Goal: Information Seeking & Learning: Learn about a topic

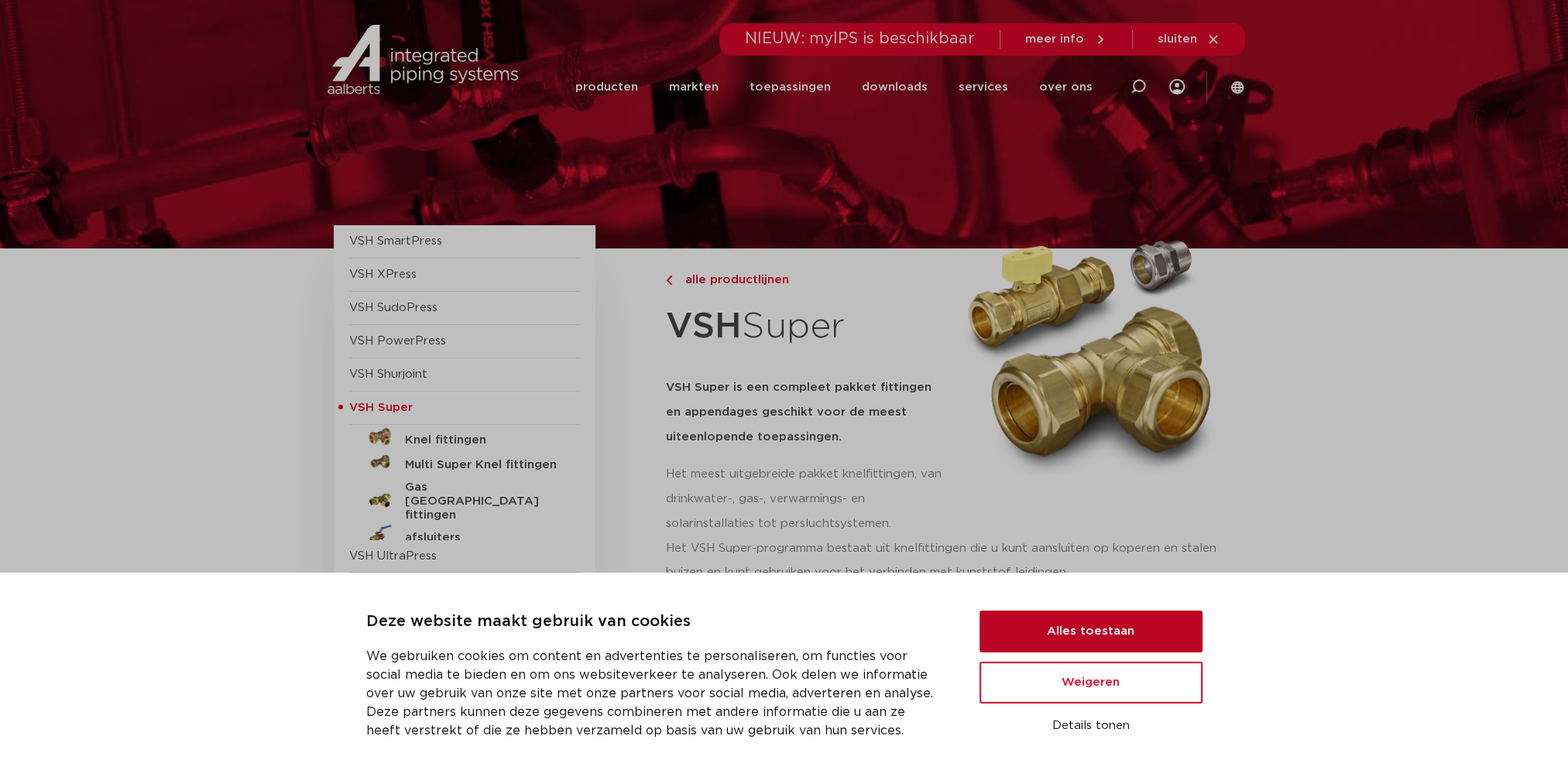
drag, startPoint x: 1087, startPoint y: 619, endPoint x: 1066, endPoint y: 617, distance: 21.1
click at [1087, 619] on button "Alles toestaan" at bounding box center [1091, 631] width 223 height 41
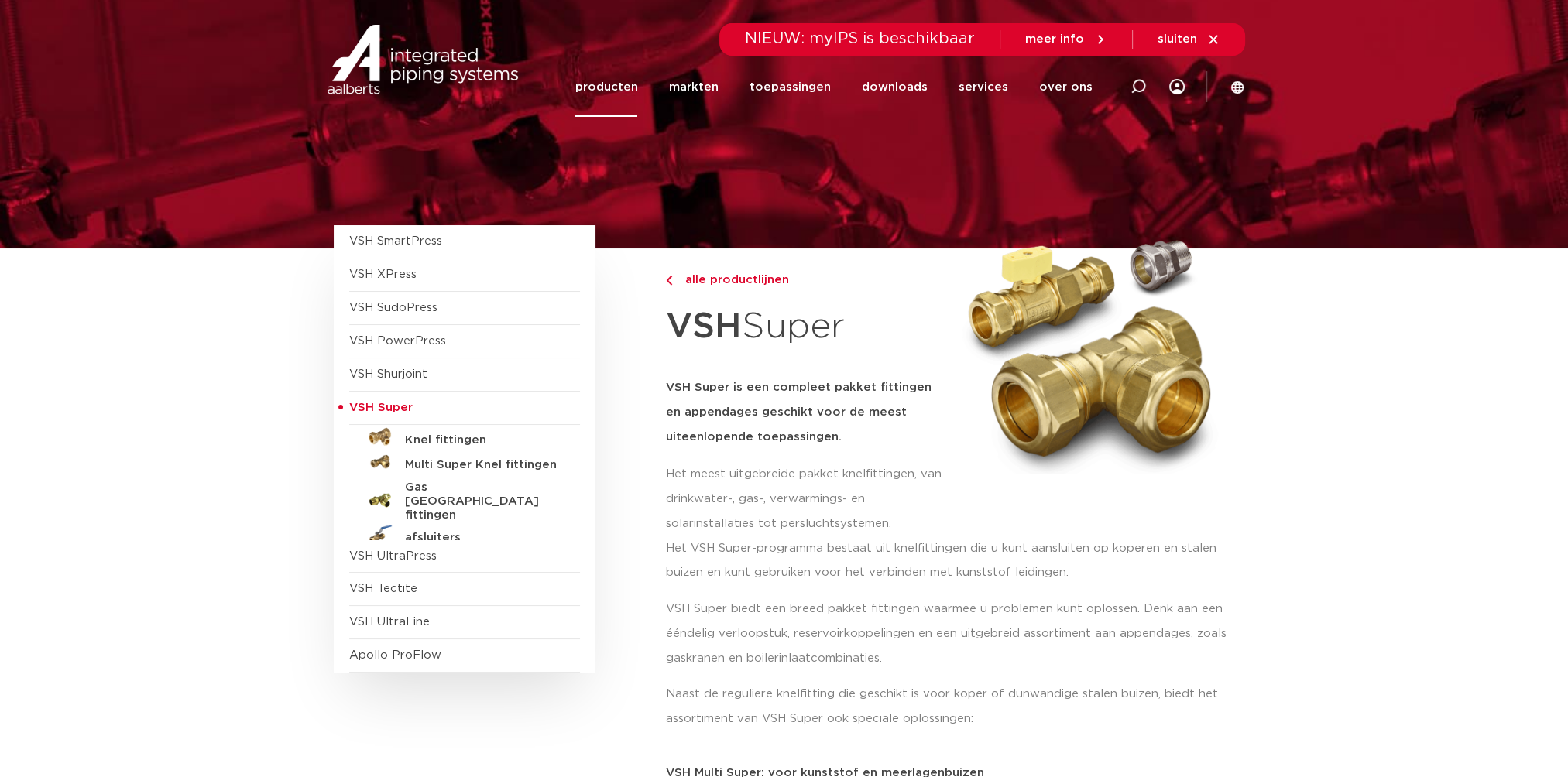
click at [629, 89] on link "producten" at bounding box center [606, 86] width 63 height 59
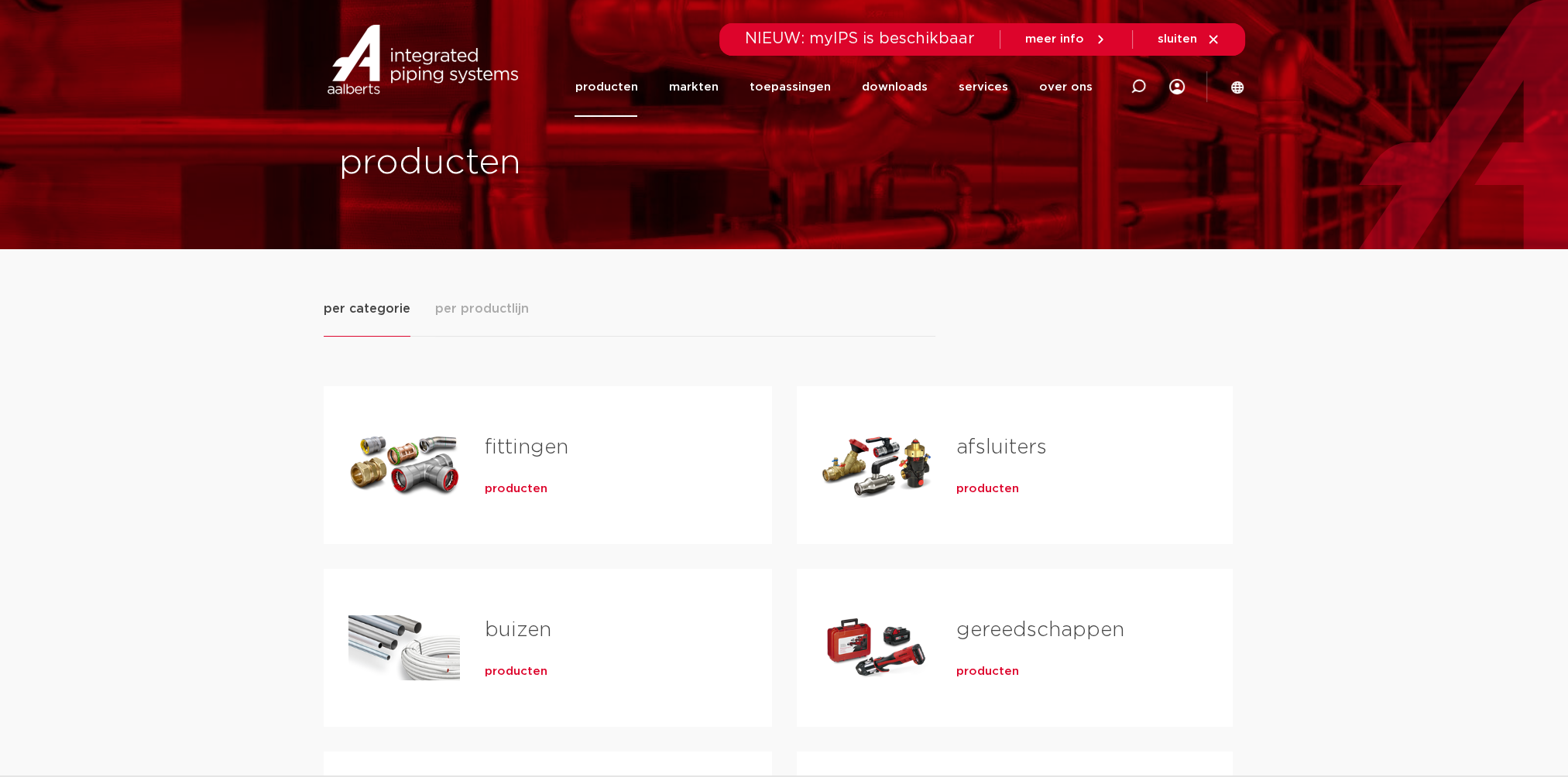
click at [500, 674] on span "producten" at bounding box center [515, 671] width 63 height 15
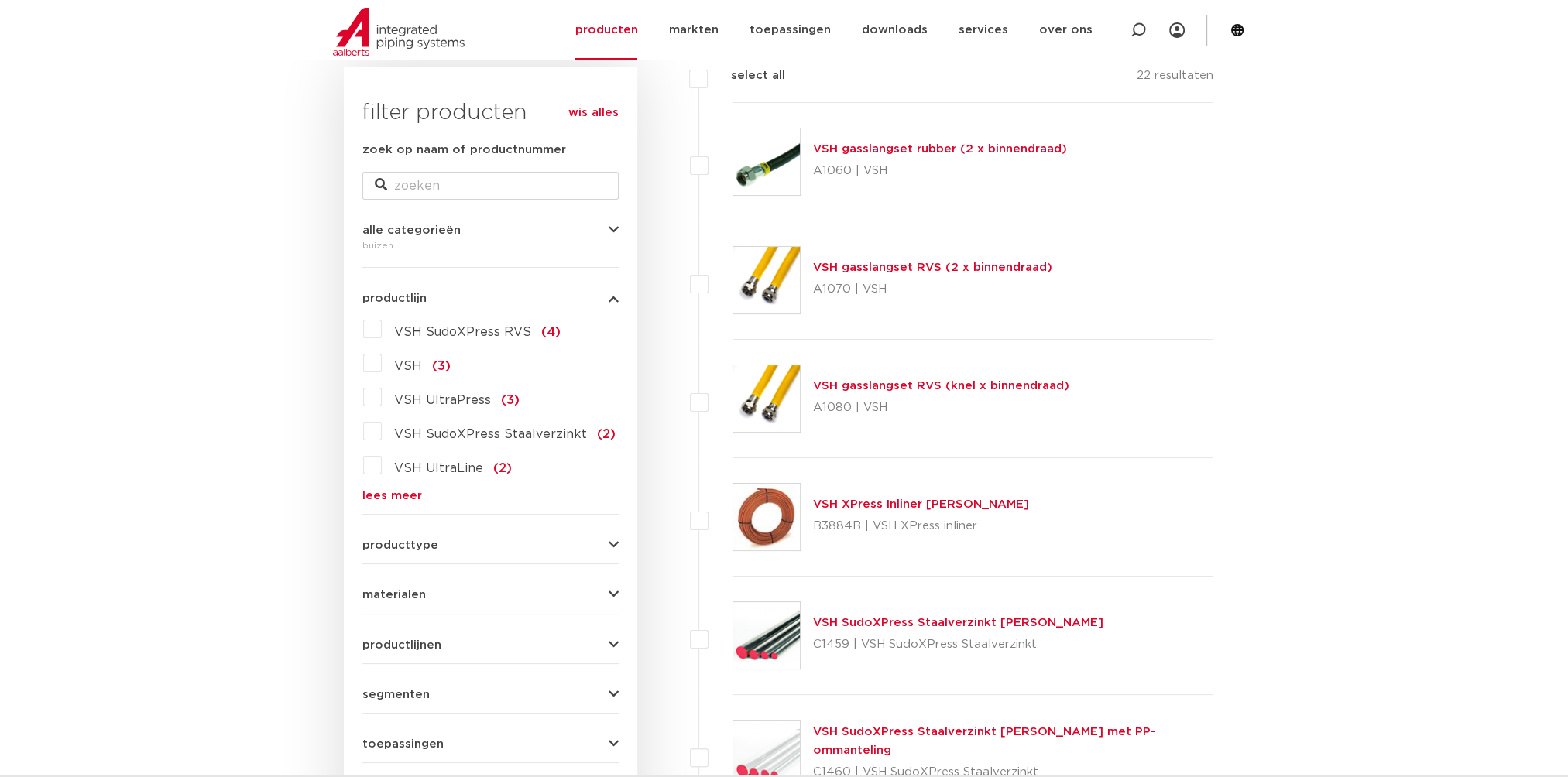
scroll to position [154, 0]
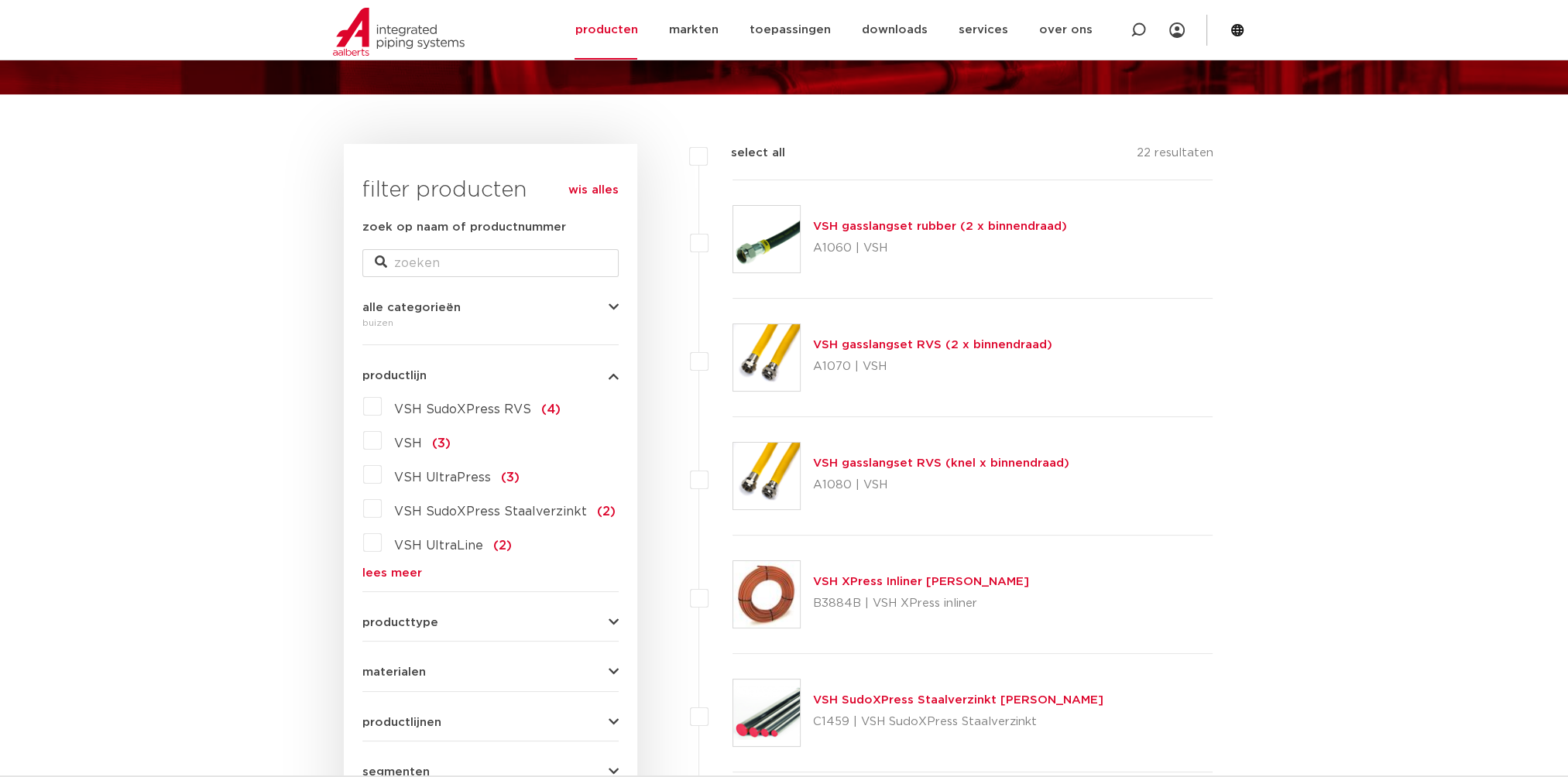
click at [610, 306] on icon "button" at bounding box center [614, 307] width 10 height 11
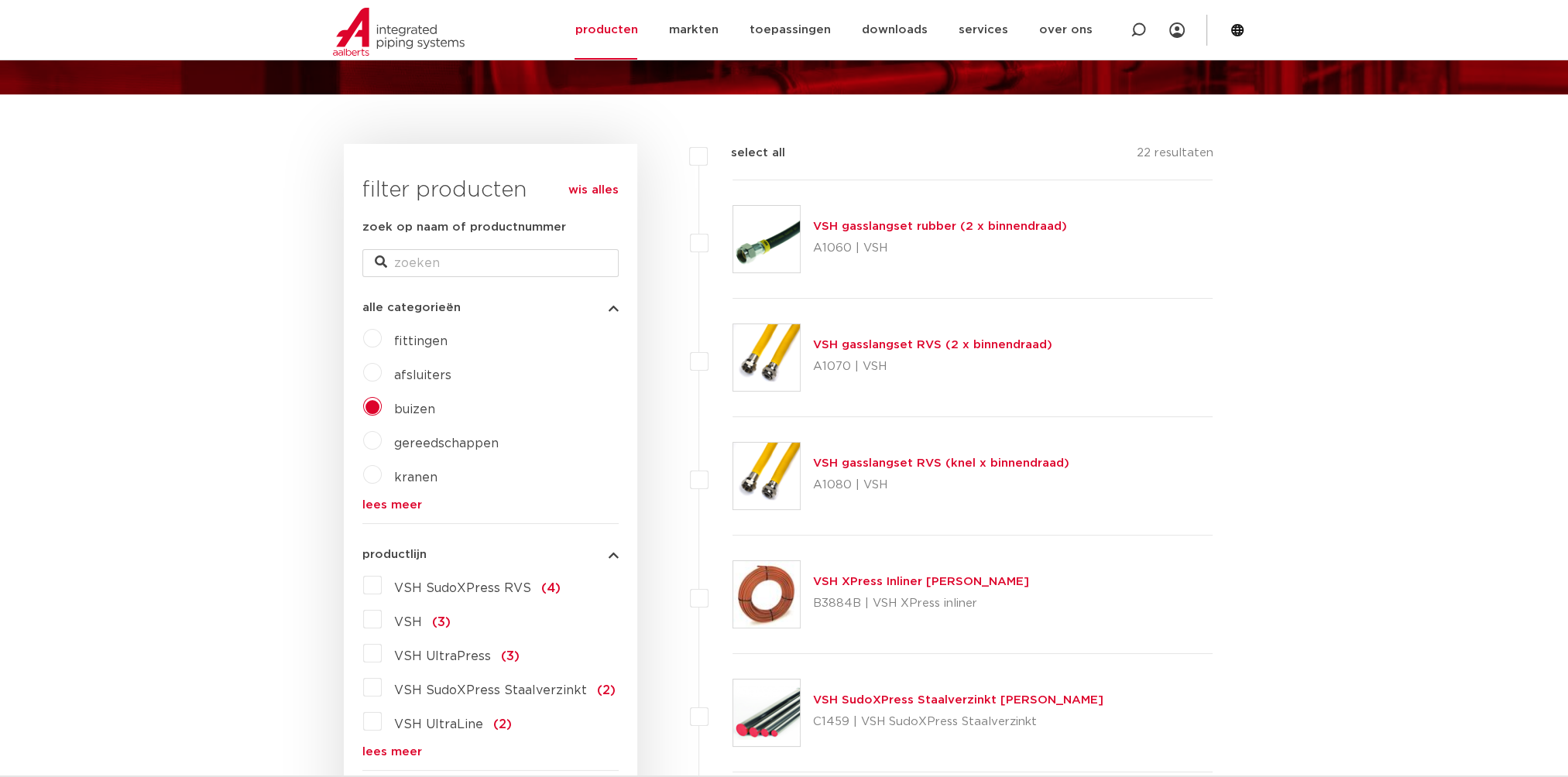
click at [610, 306] on icon "button" at bounding box center [614, 307] width 10 height 11
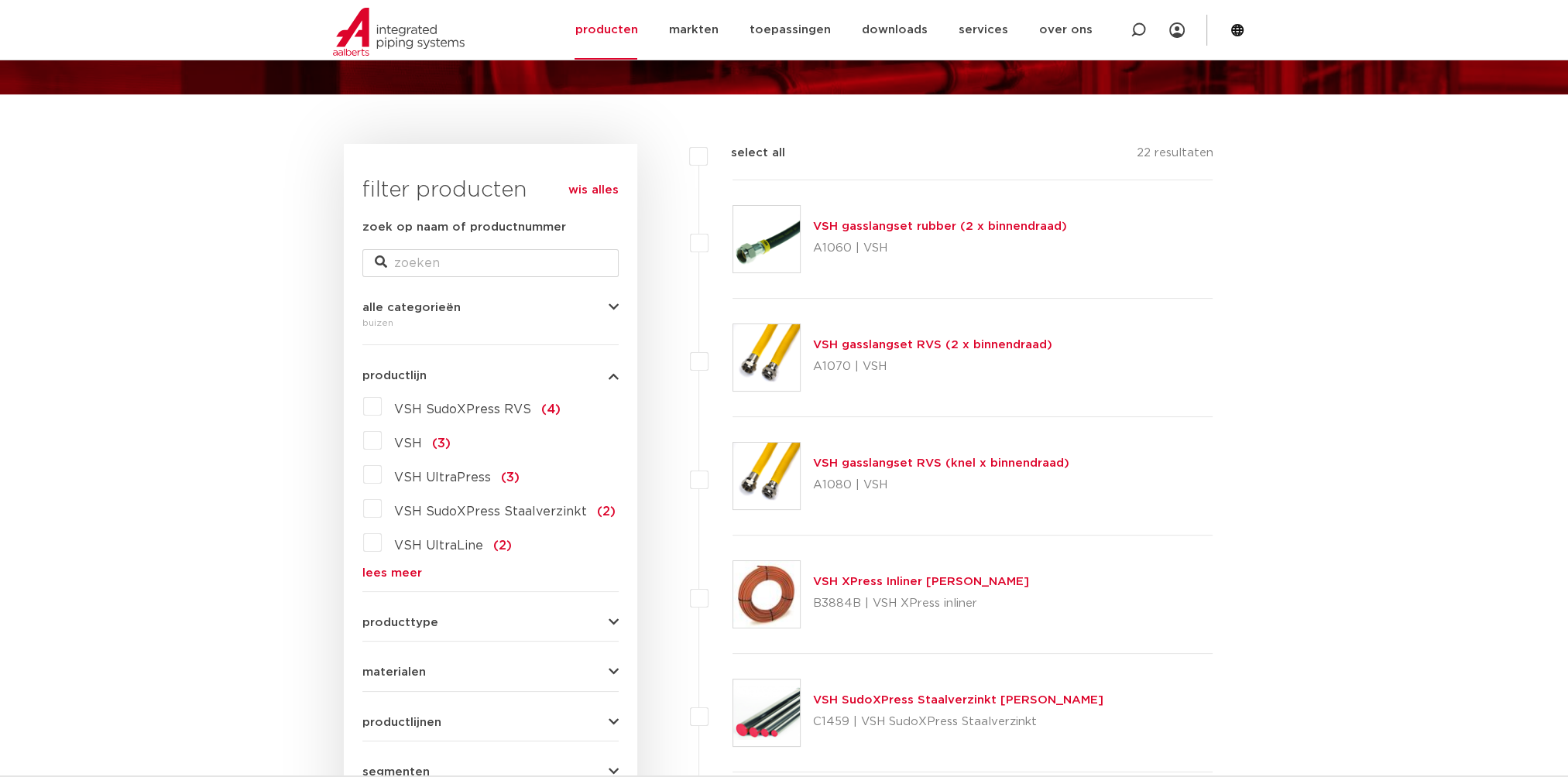
click at [382, 406] on label "VSH SudoXPress RVS (4)" at bounding box center [471, 406] width 179 height 24
click at [0, 0] on input "VSH SudoXPress RVS (4)" at bounding box center [0, 0] width 0 height 0
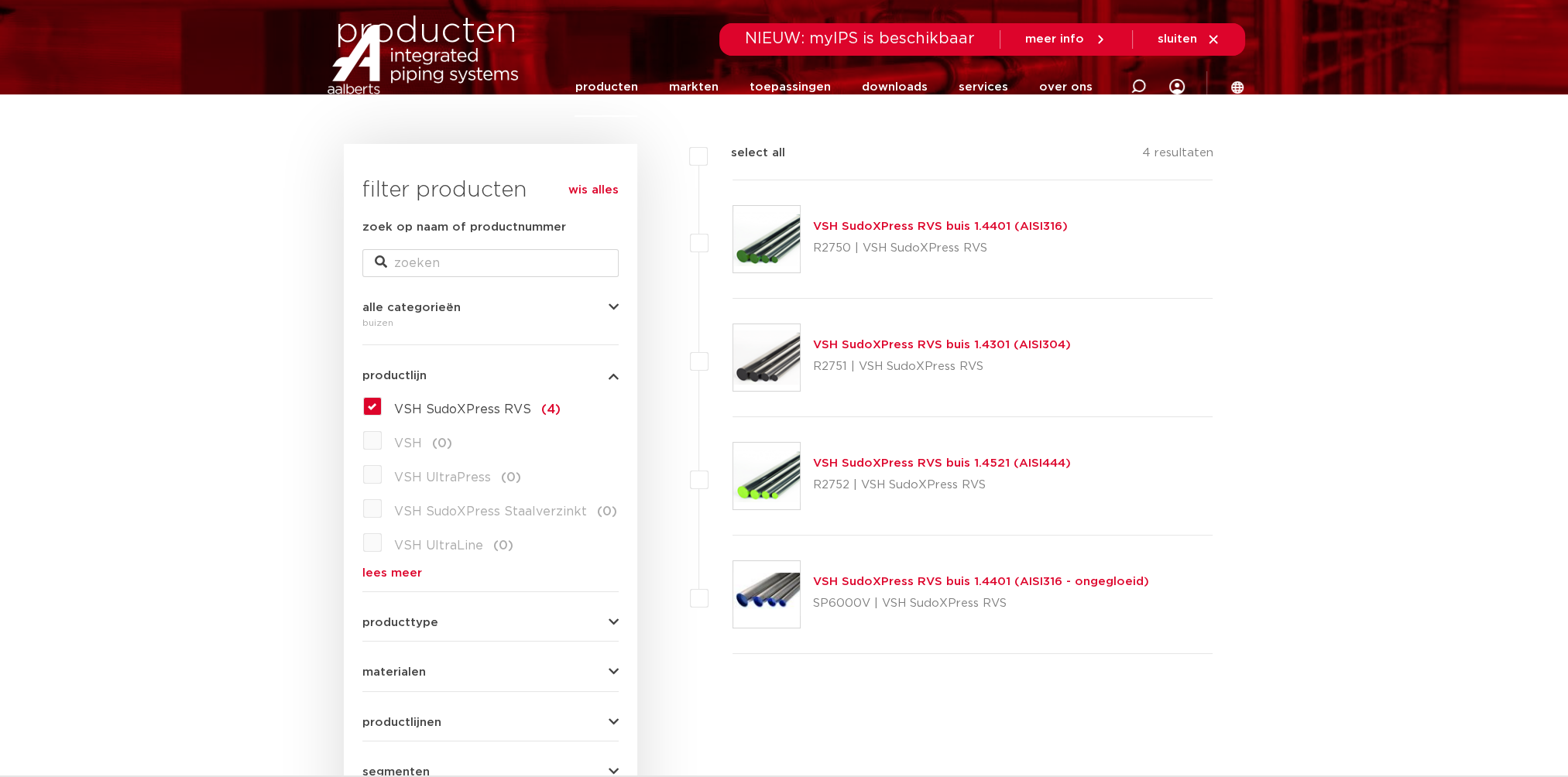
click at [889, 226] on link "VSH SudoXPress RVS buis 1.4401 (AISI316)" at bounding box center [940, 226] width 254 height 11
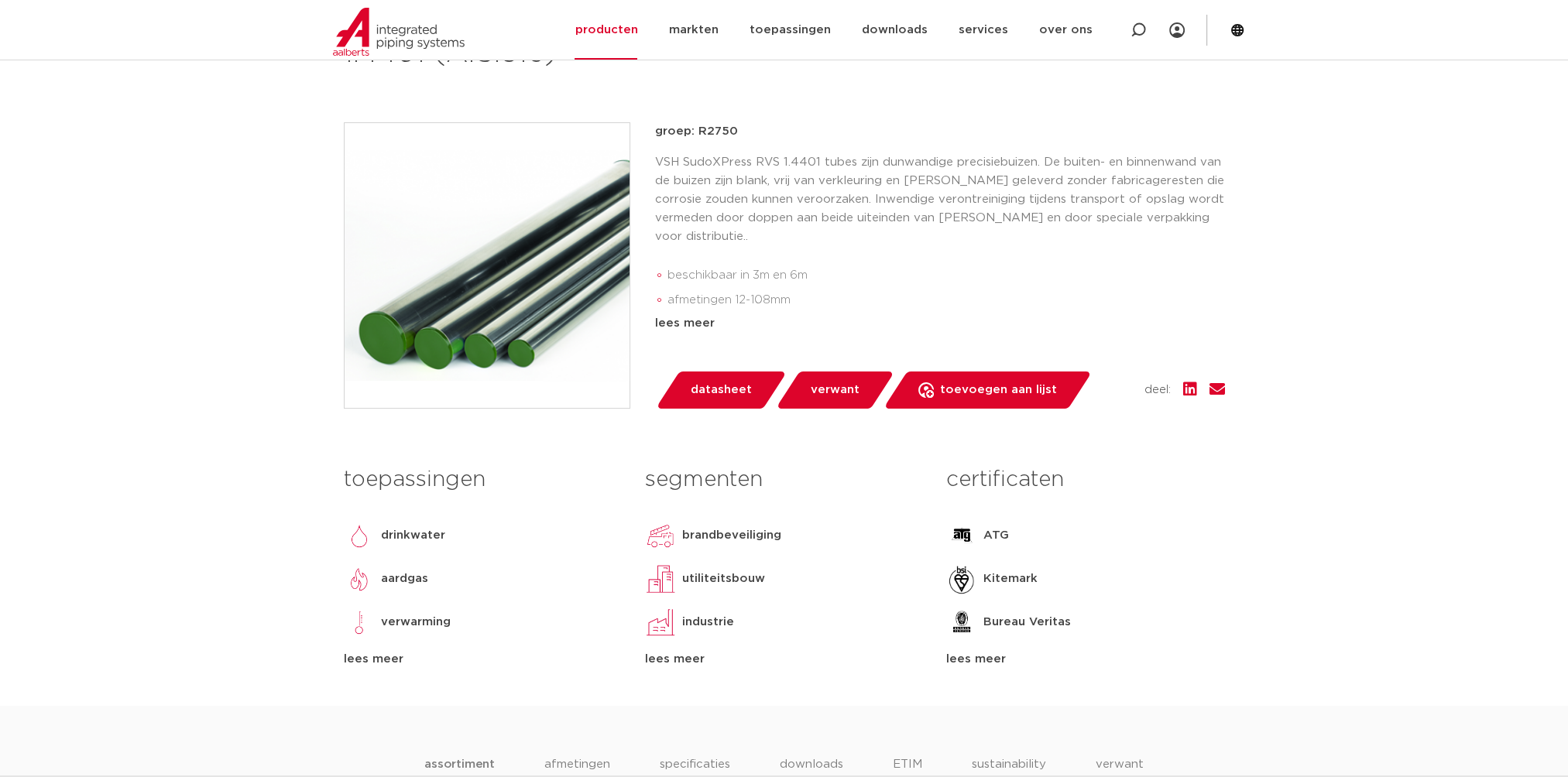
scroll to position [542, 0]
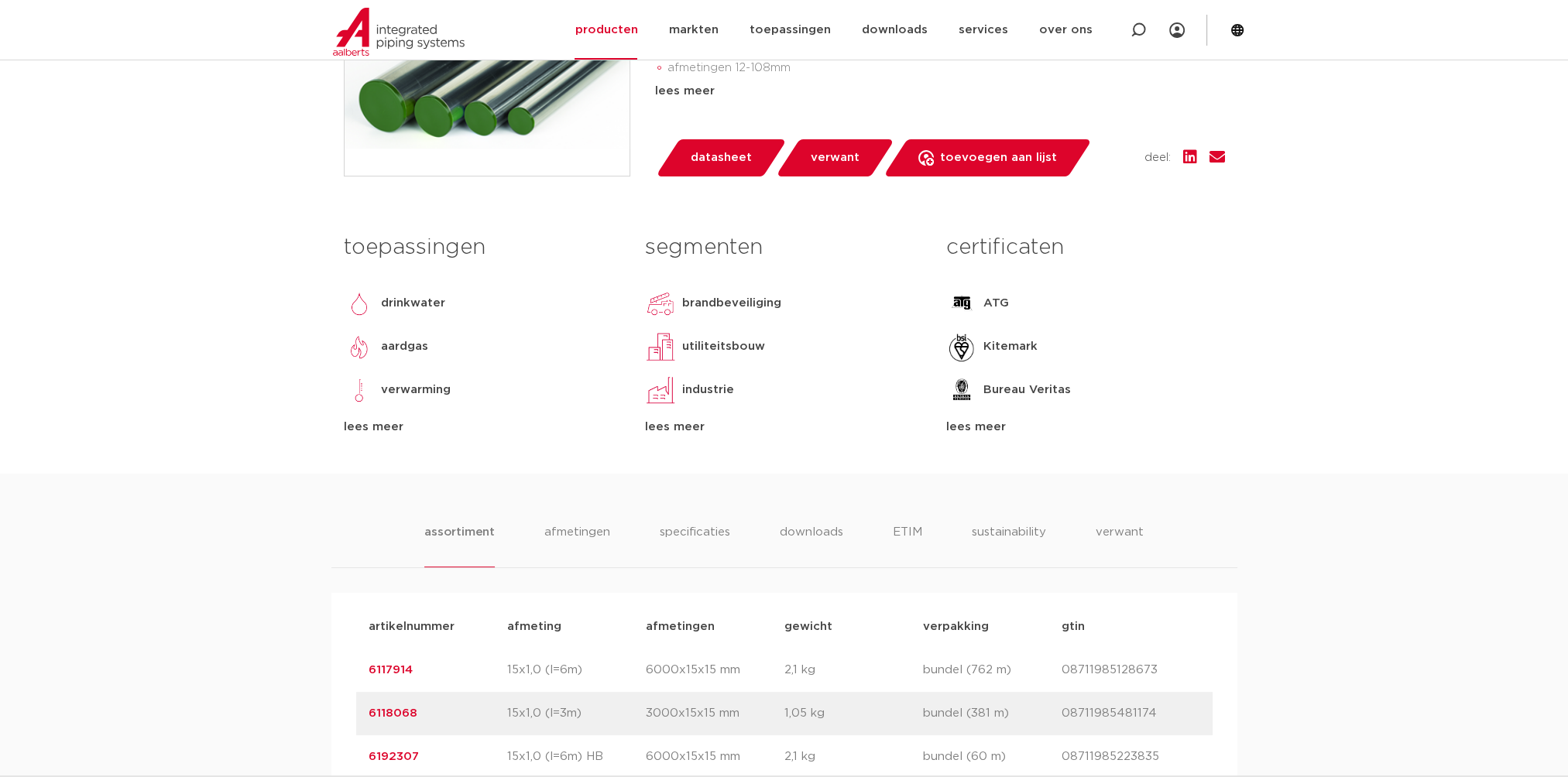
click at [350, 428] on div "lees meer" at bounding box center [483, 427] width 278 height 19
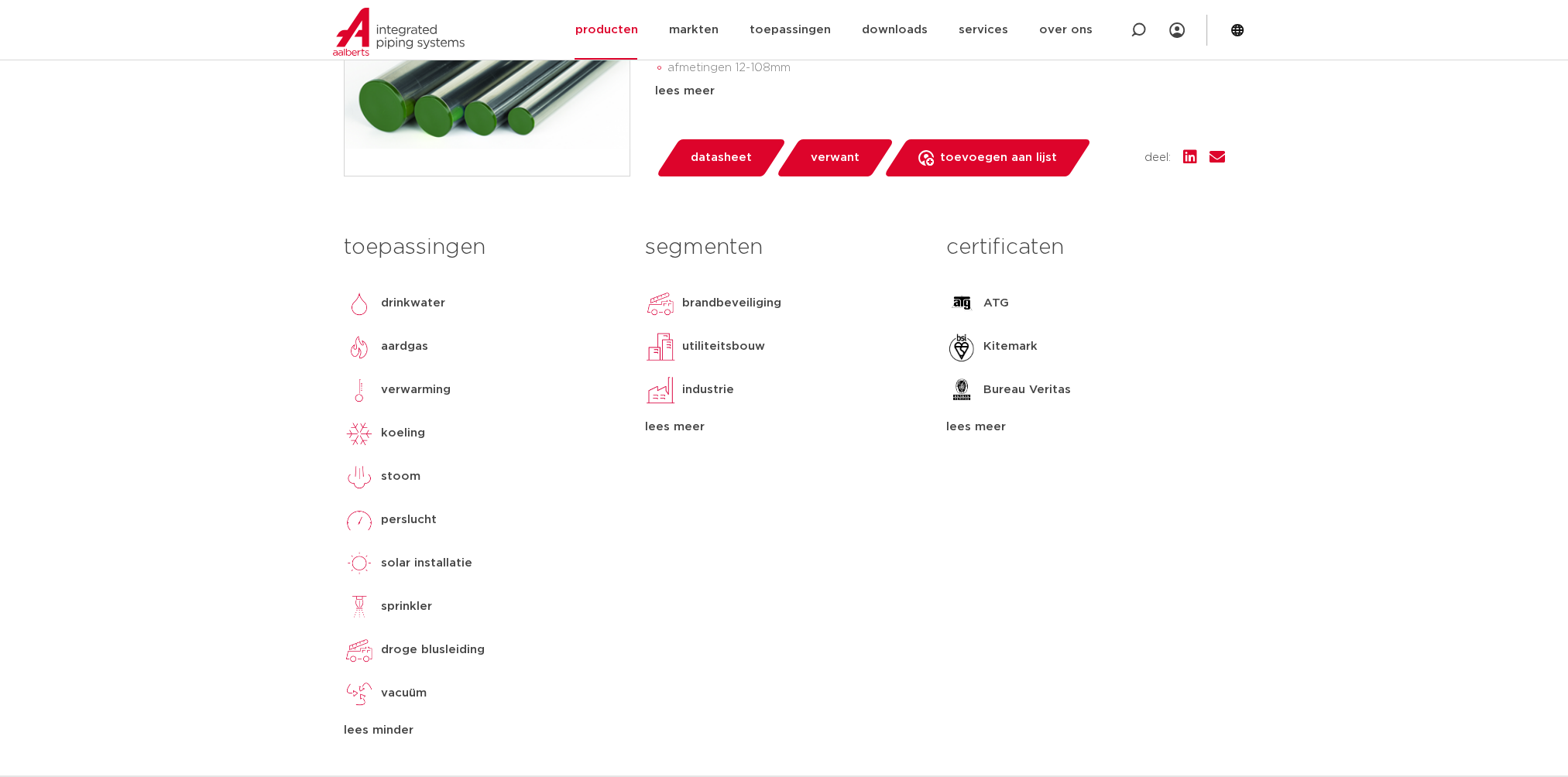
click at [684, 429] on div "lees meer" at bounding box center [784, 427] width 278 height 19
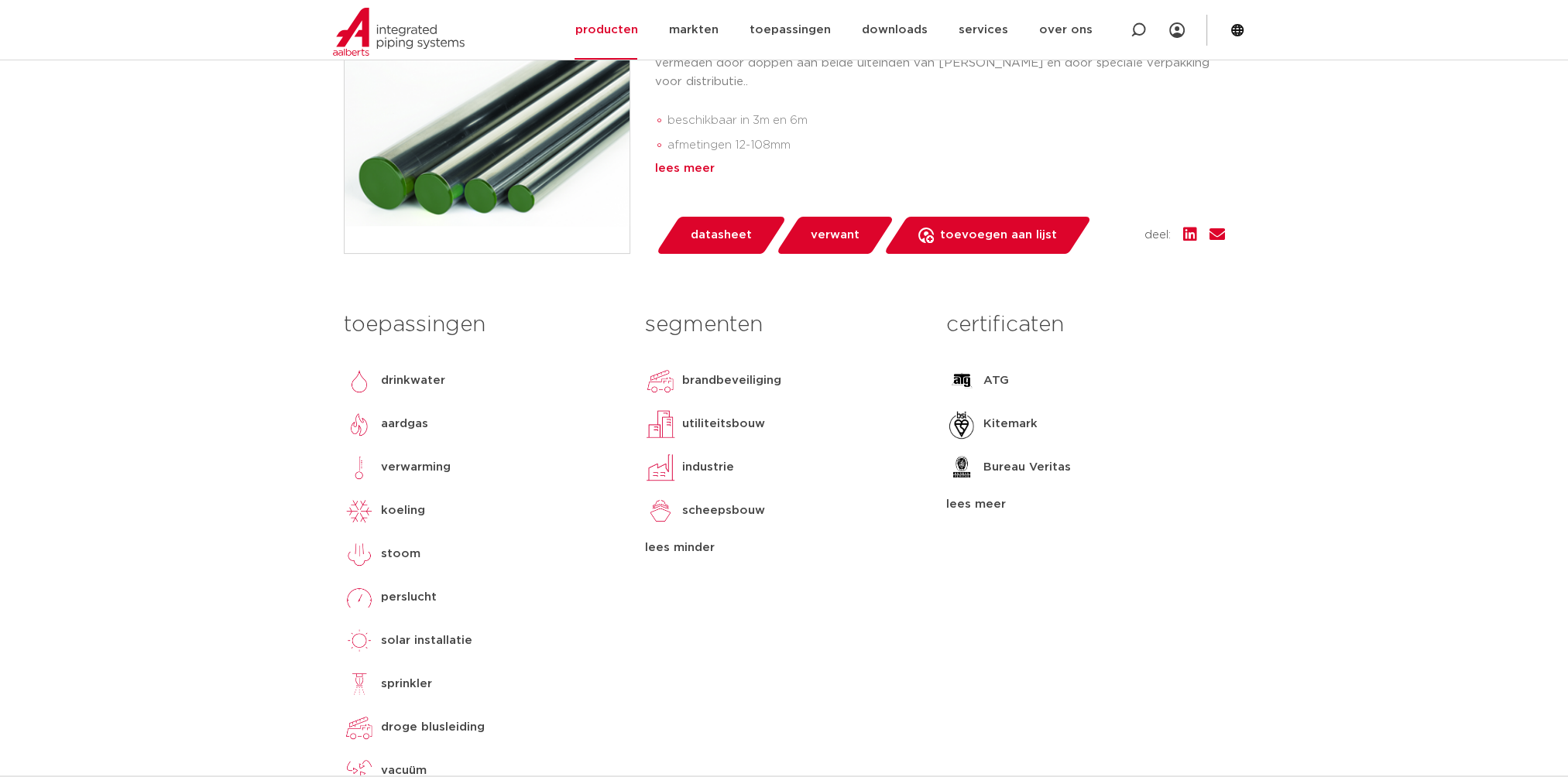
scroll to position [387, 0]
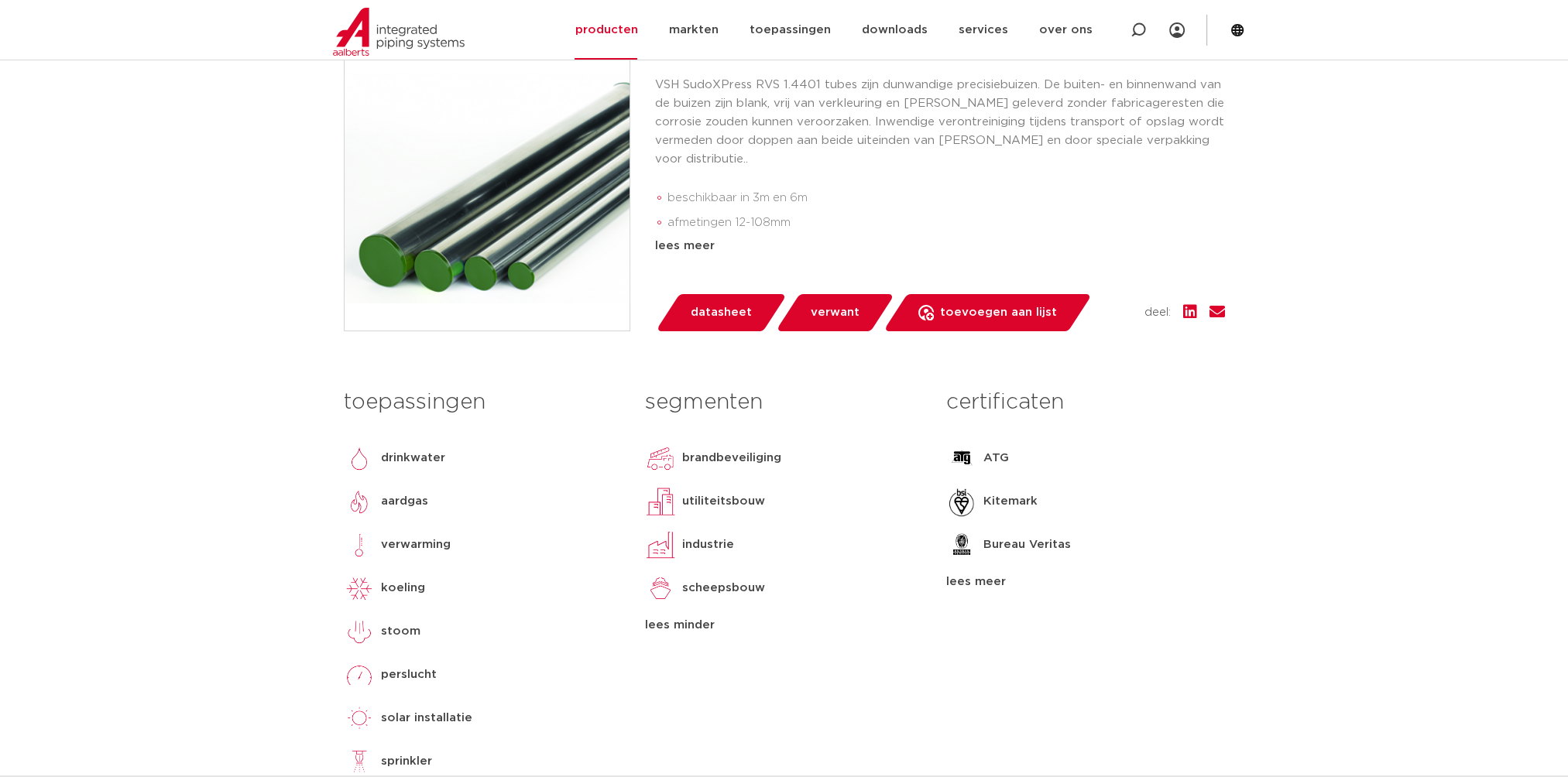
click at [671, 318] on link "datasheet" at bounding box center [721, 313] width 132 height 37
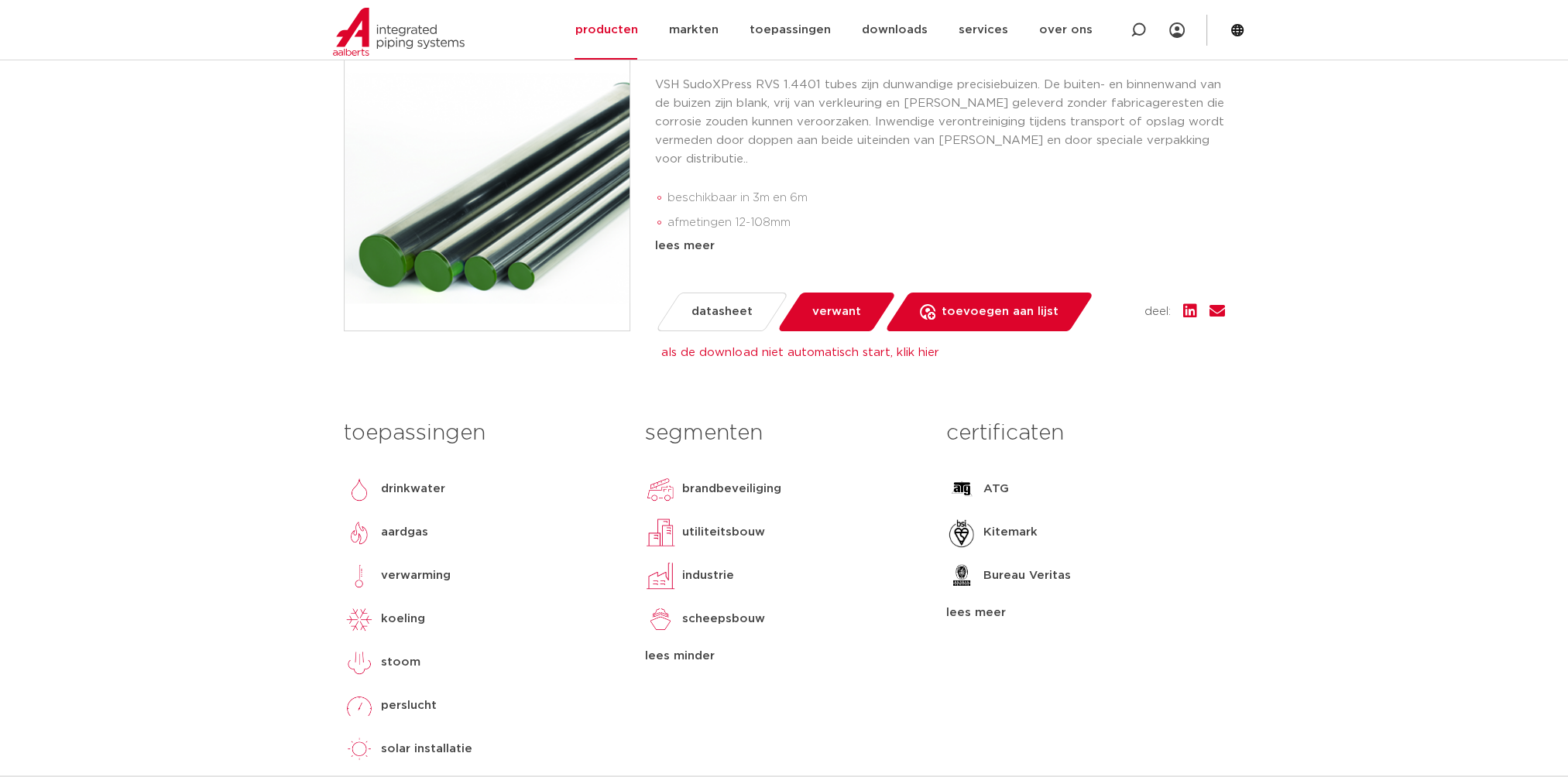
click at [396, 619] on p "koeling" at bounding box center [403, 619] width 44 height 19
click at [400, 614] on p "koeling" at bounding box center [403, 619] width 44 height 19
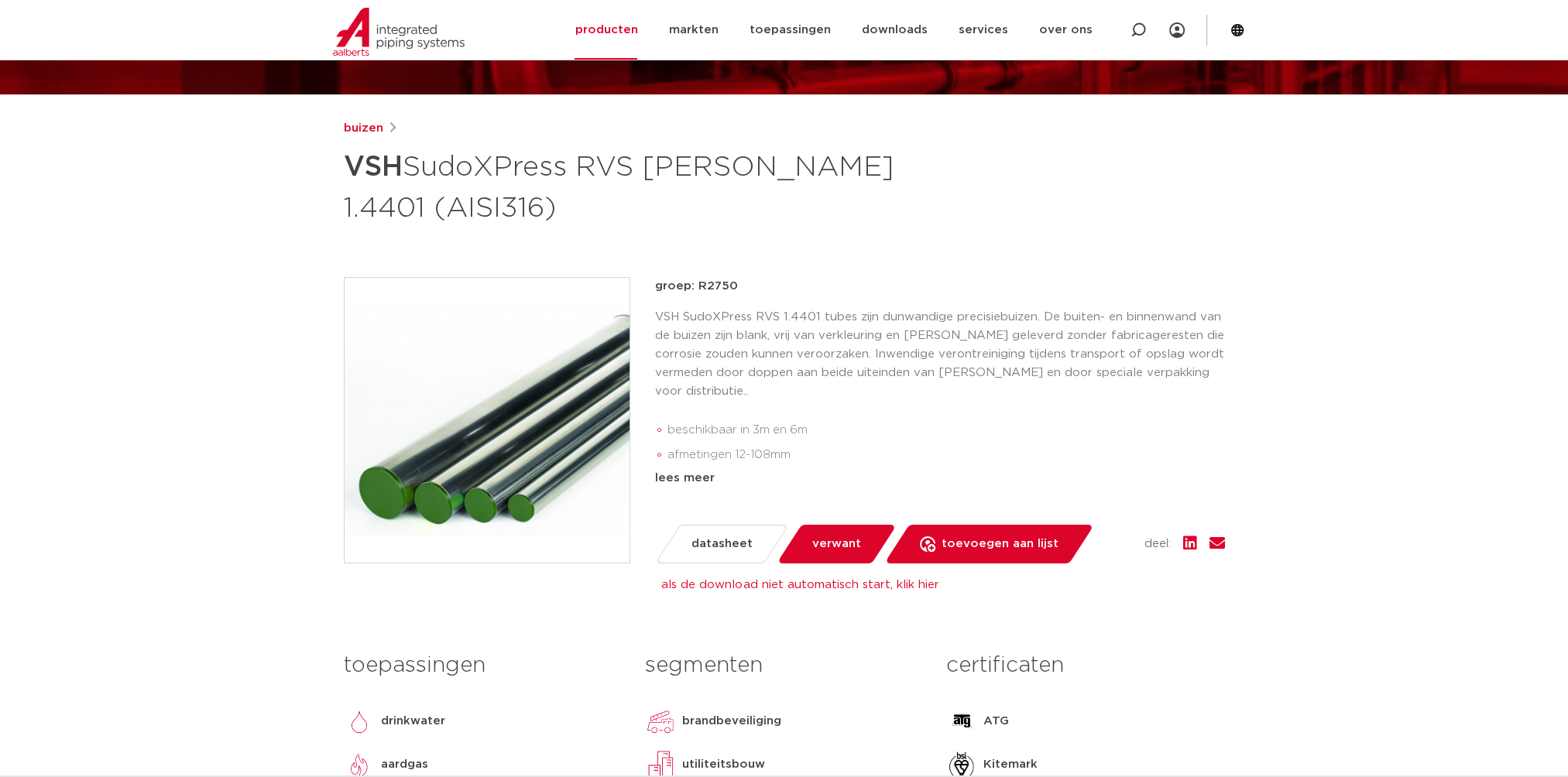
scroll to position [0, 0]
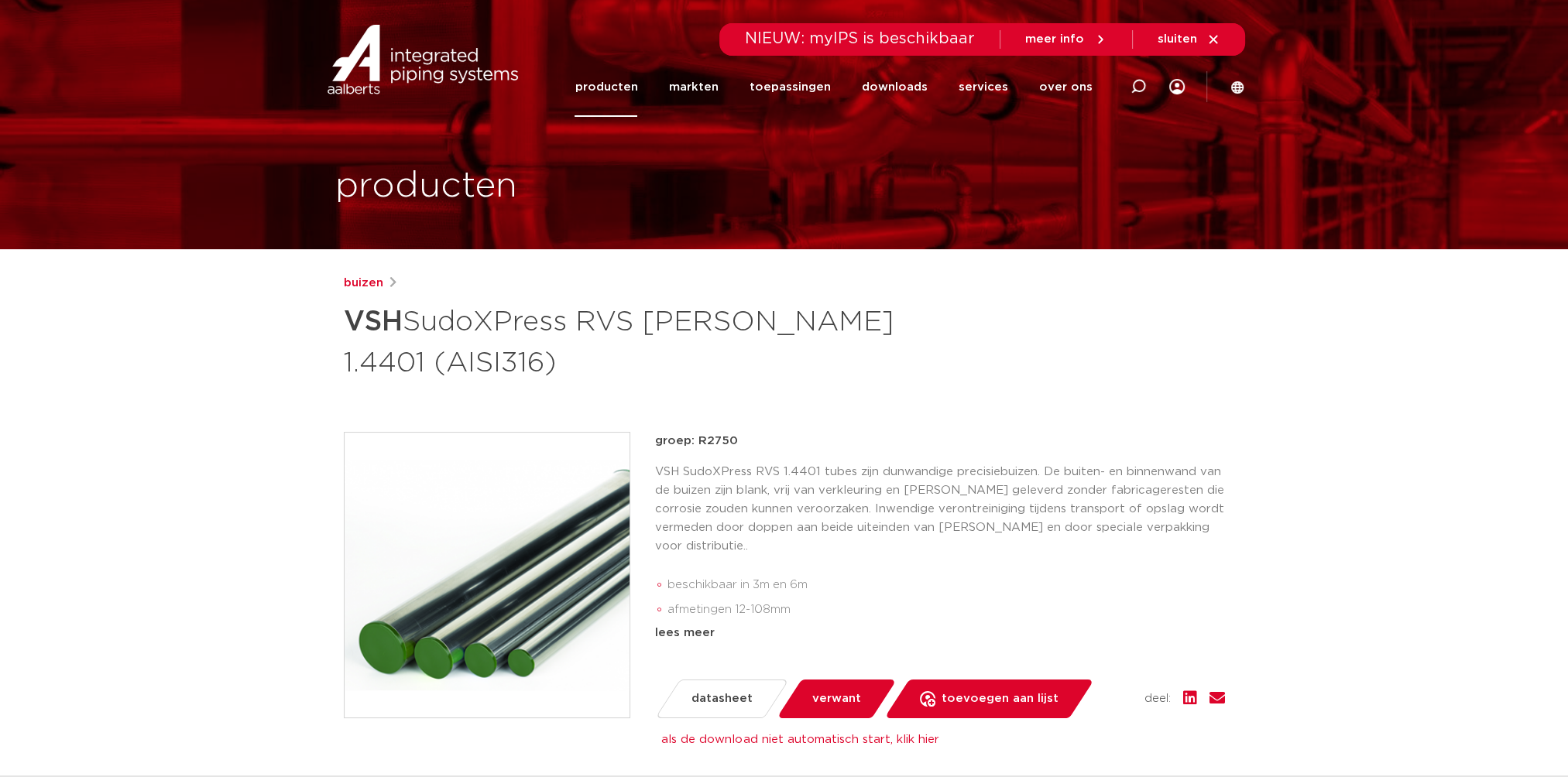
click at [657, 632] on div "lees meer" at bounding box center [940, 633] width 570 height 19
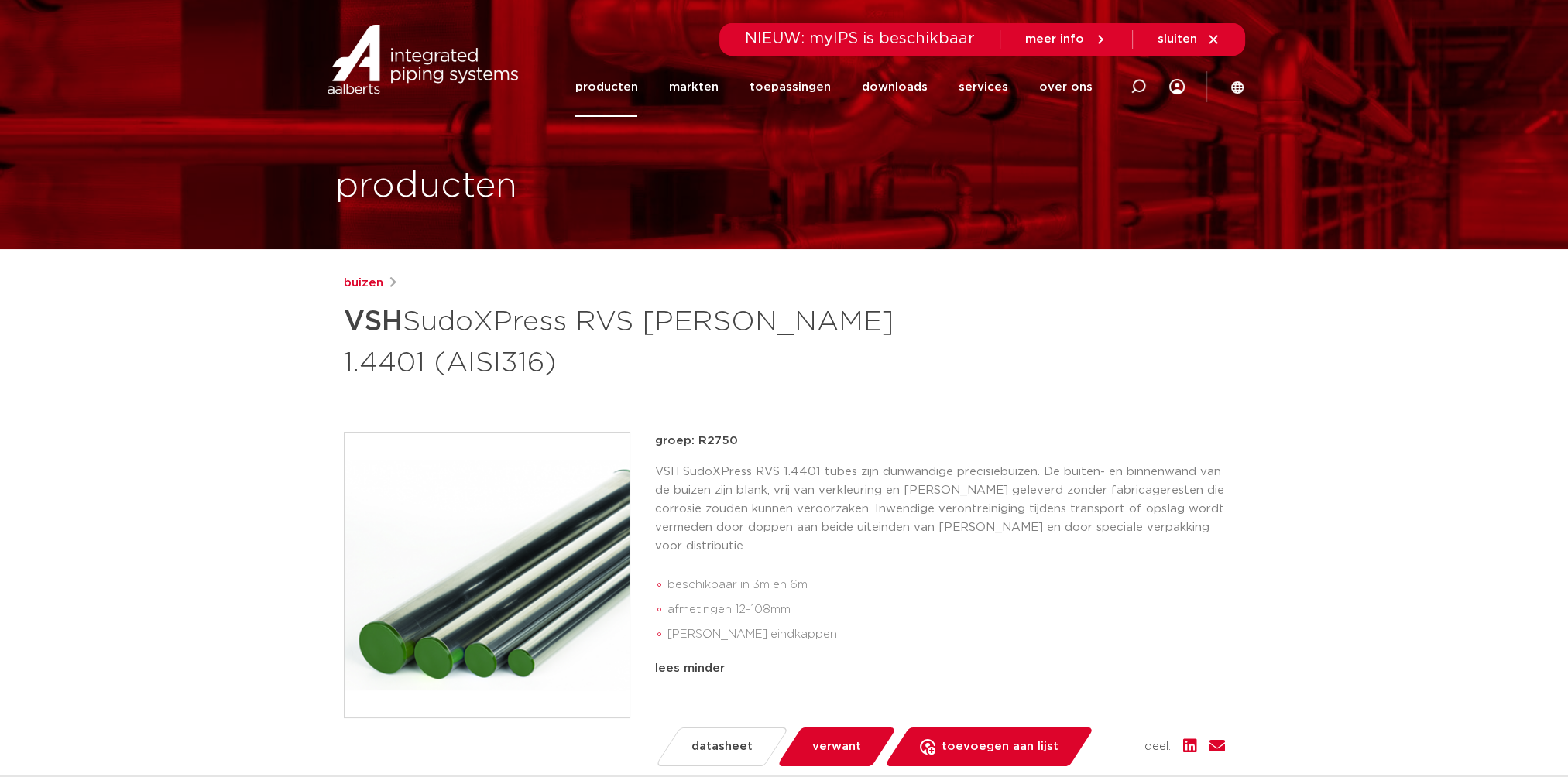
scroll to position [154, 0]
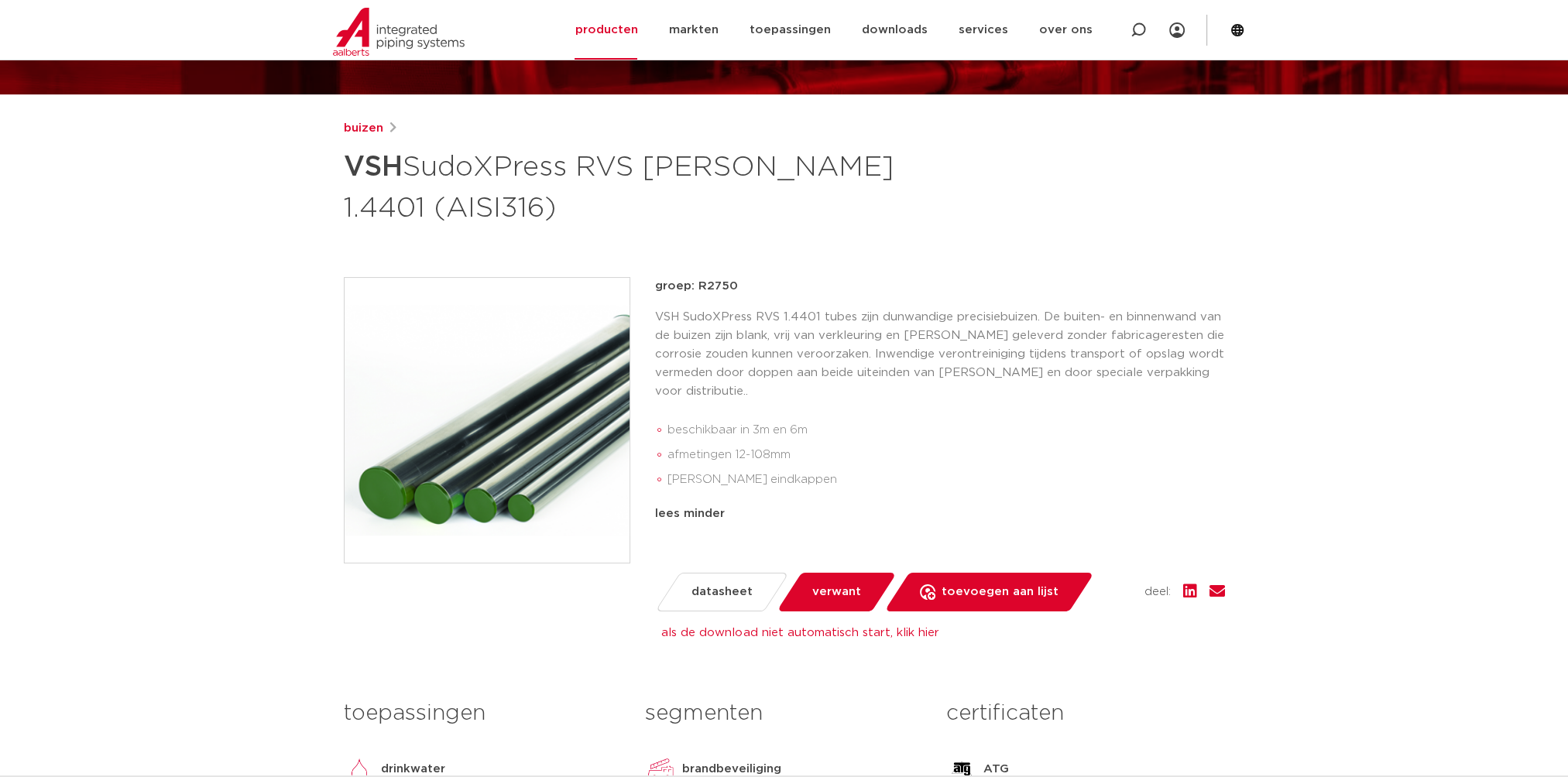
click at [812, 584] on span "verwant" at bounding box center [836, 592] width 49 height 24
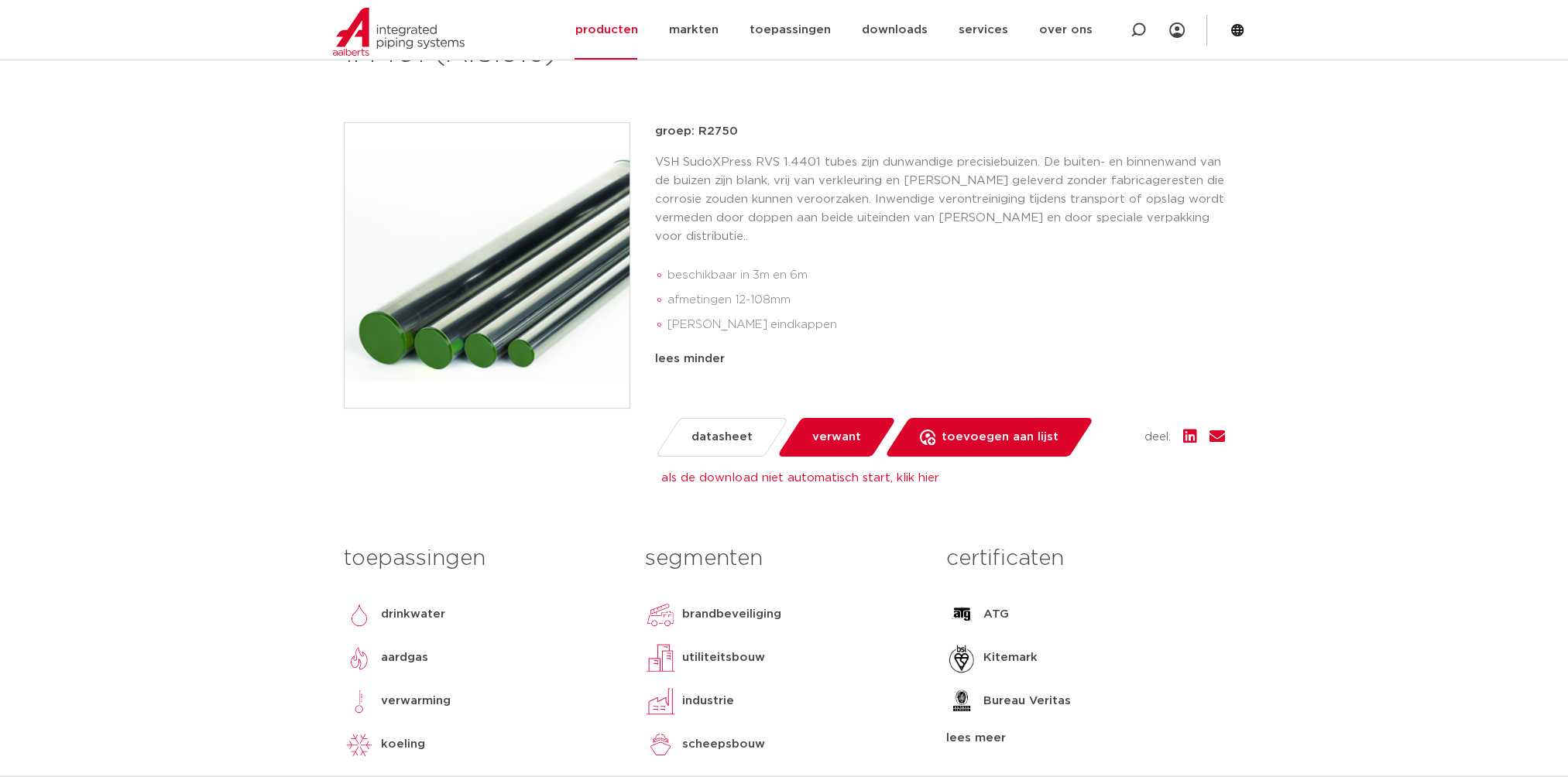
scroll to position [464, 0]
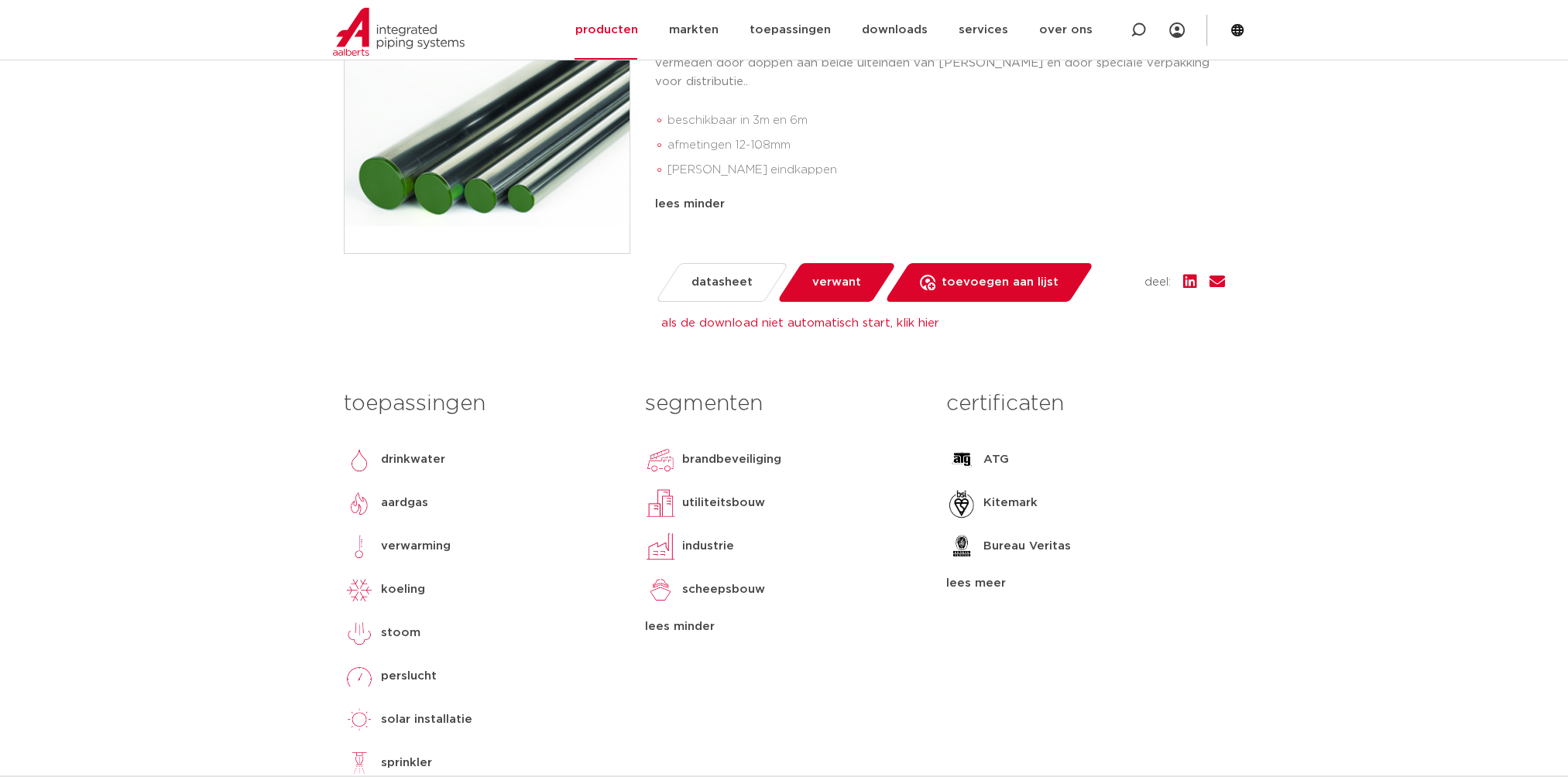
click at [968, 583] on div "lees meer" at bounding box center [1085, 584] width 278 height 19
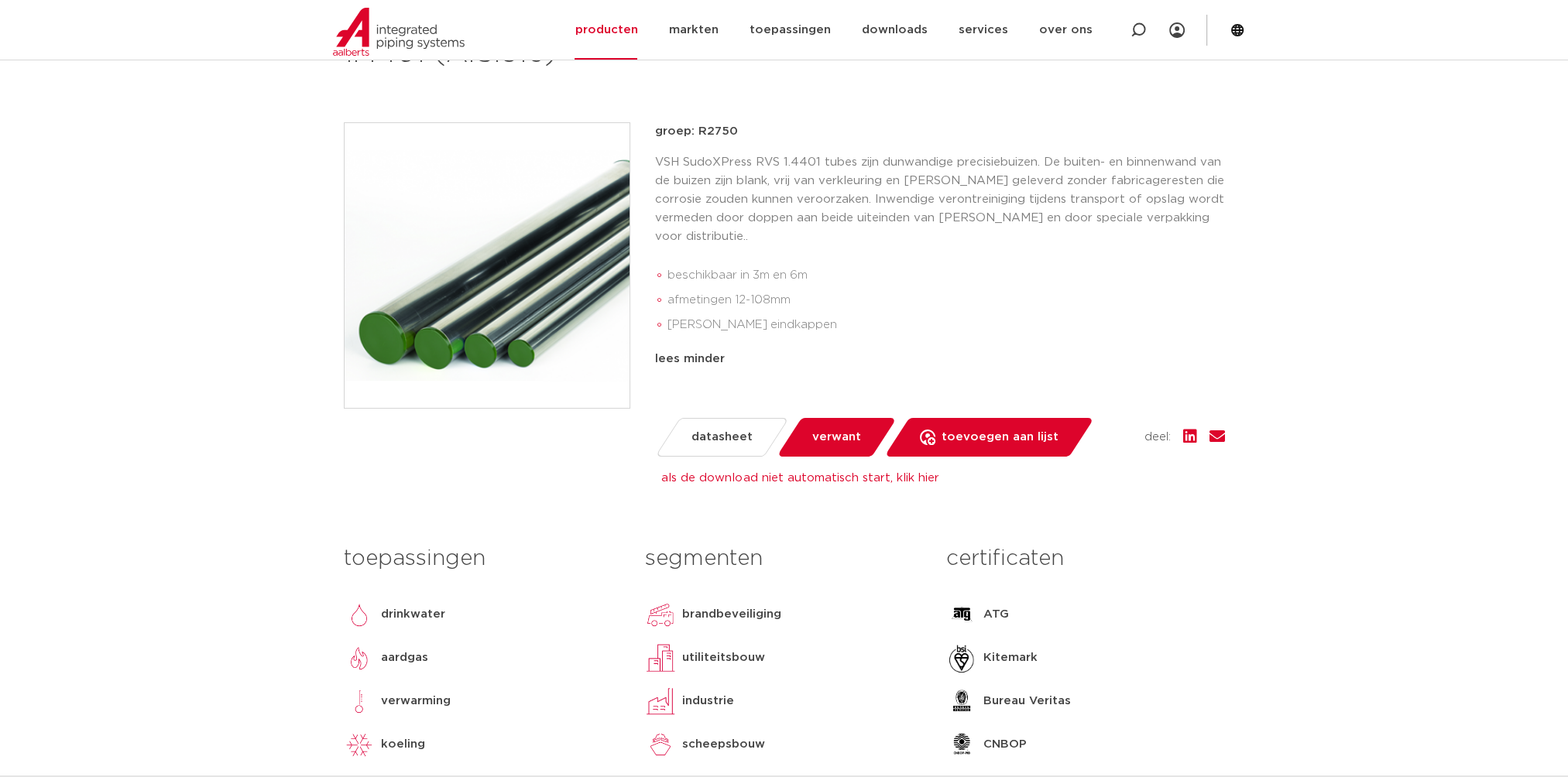
scroll to position [0, 0]
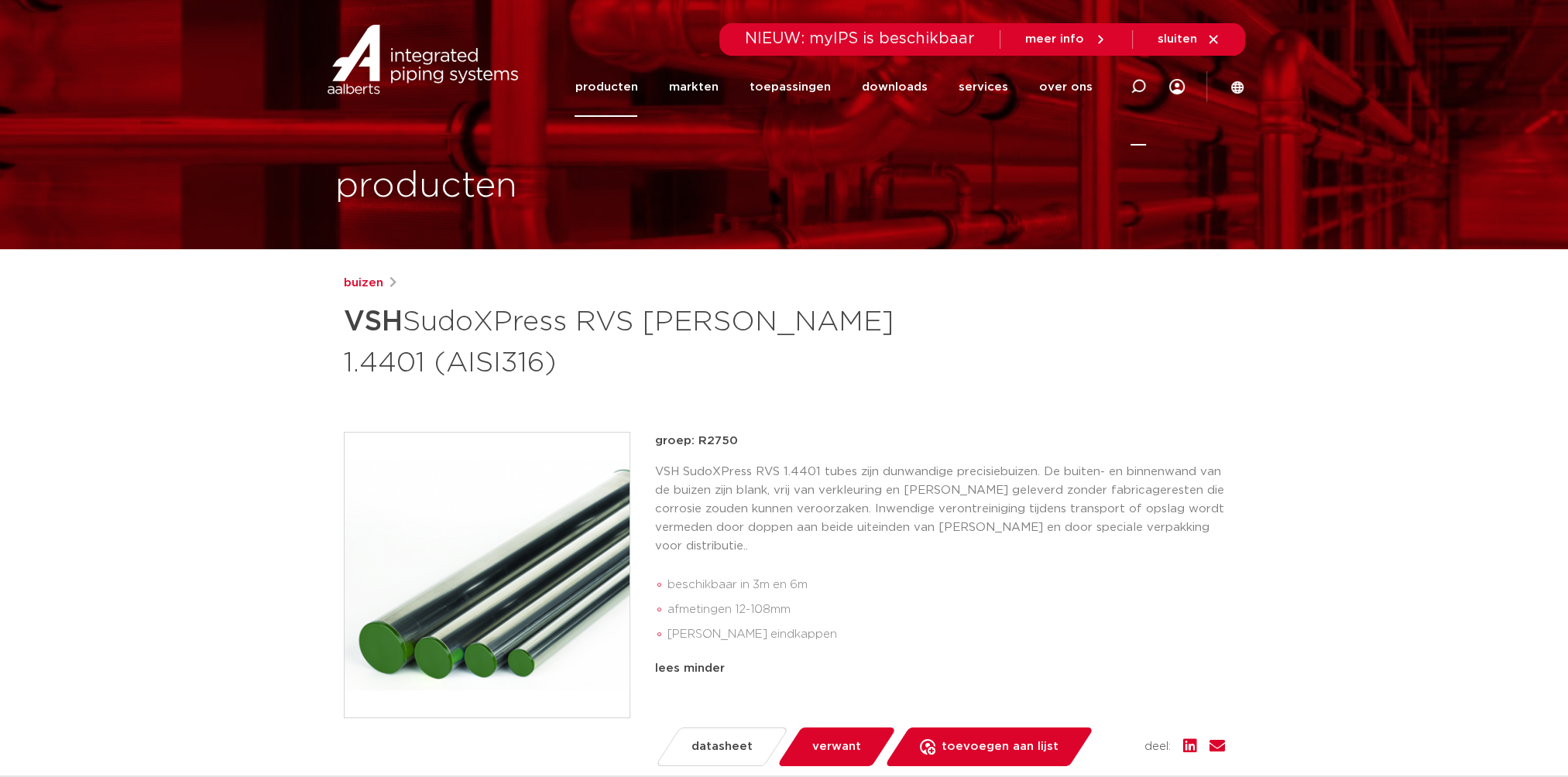
click at [1135, 95] on div at bounding box center [1138, 86] width 15 height 118
type input "amoniak"
click button "Zoeken" at bounding box center [0, 0] width 0 height 0
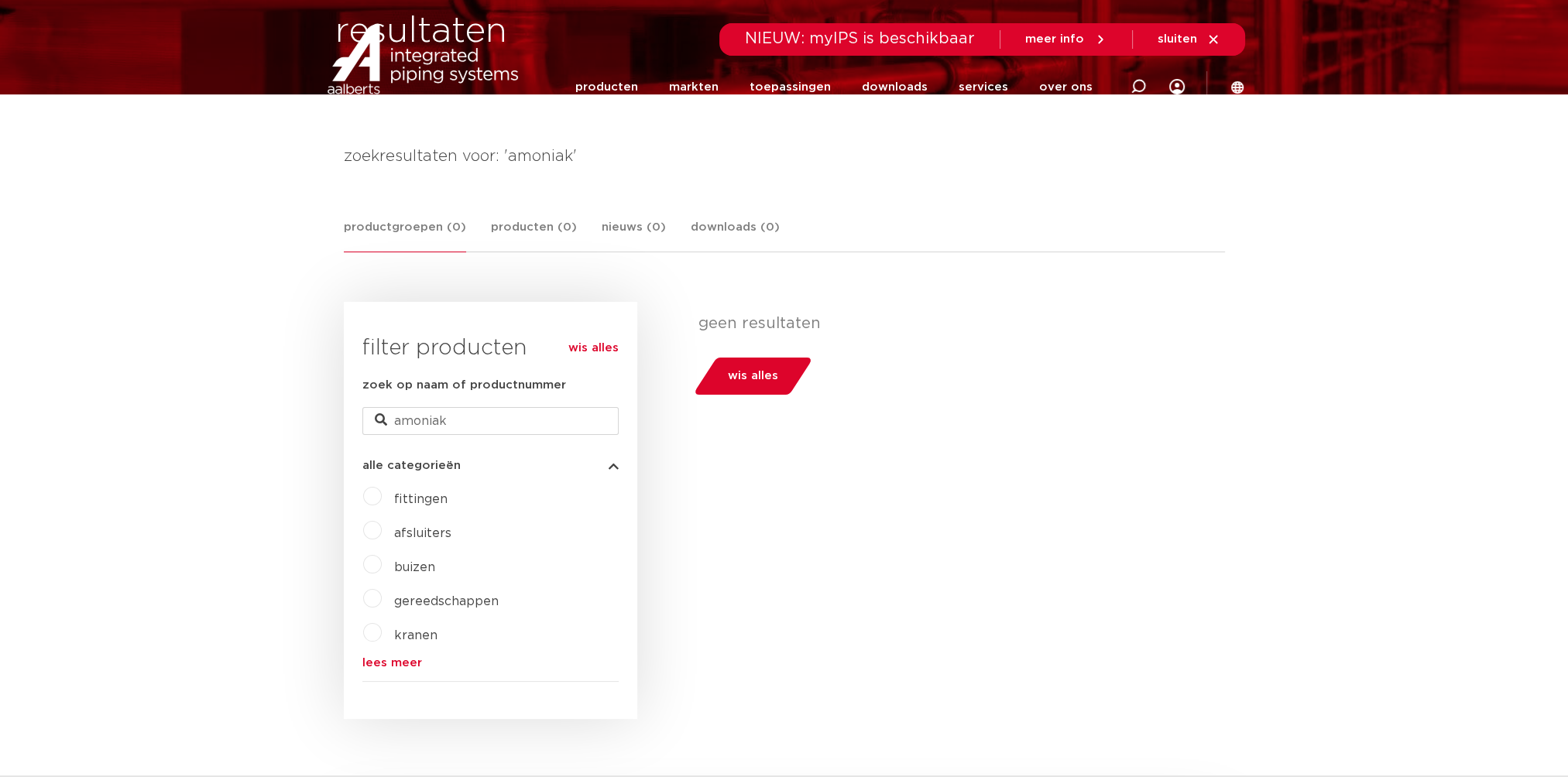
click at [382, 563] on label "buizen" at bounding box center [409, 564] width 54 height 24
